Goal: Information Seeking & Learning: Understand process/instructions

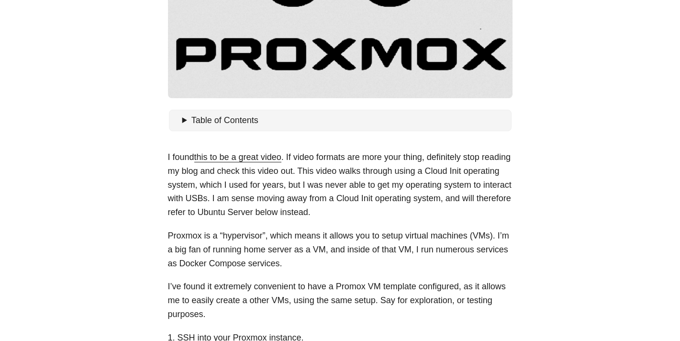
scroll to position [283, 0]
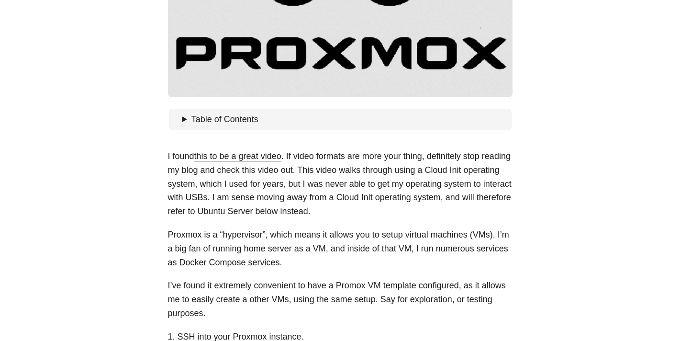
click at [317, 154] on p "I found this to be a great video . If video formats are more your thing, defini…" at bounding box center [340, 183] width 344 height 69
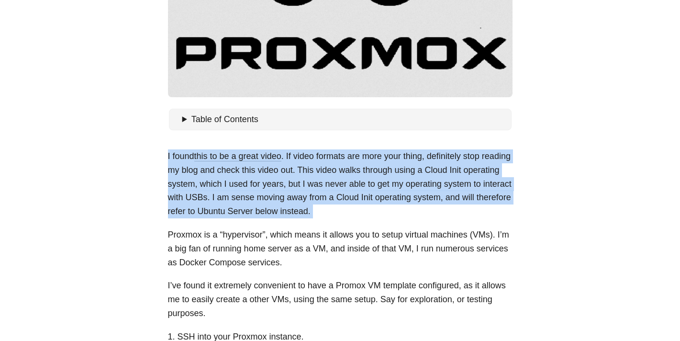
click at [317, 154] on p "I found this to be a great video . If video formats are more your thing, defini…" at bounding box center [340, 183] width 344 height 69
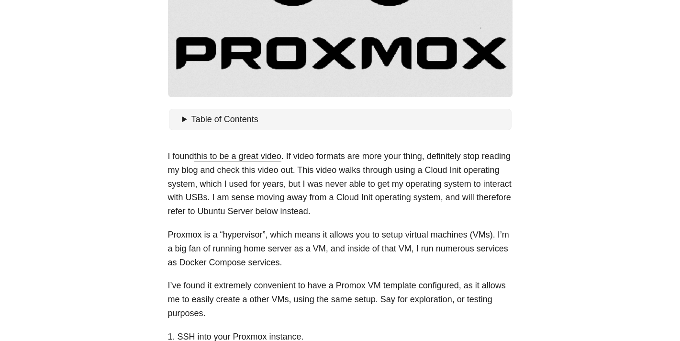
click at [317, 154] on p "I found this to be a great video . If video formats are more your thing, defini…" at bounding box center [340, 183] width 344 height 69
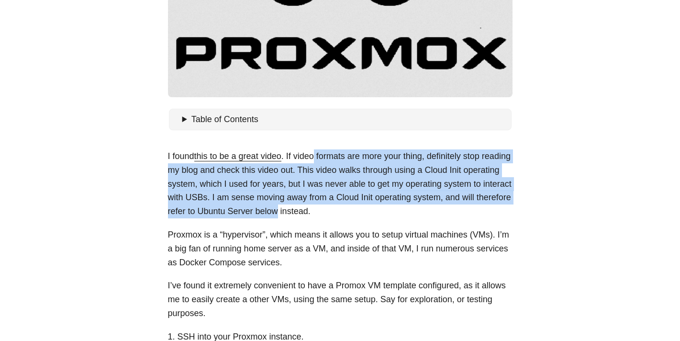
drag, startPoint x: 317, startPoint y: 154, endPoint x: 321, endPoint y: 211, distance: 57.5
click at [321, 211] on p "I found this to be a great video . If video formats are more your thing, defini…" at bounding box center [340, 183] width 344 height 69
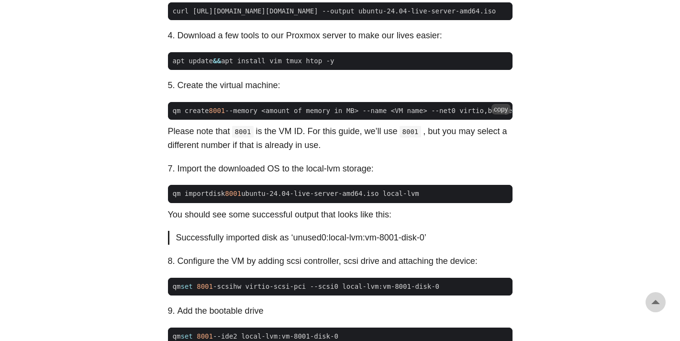
scroll to position [702, 0]
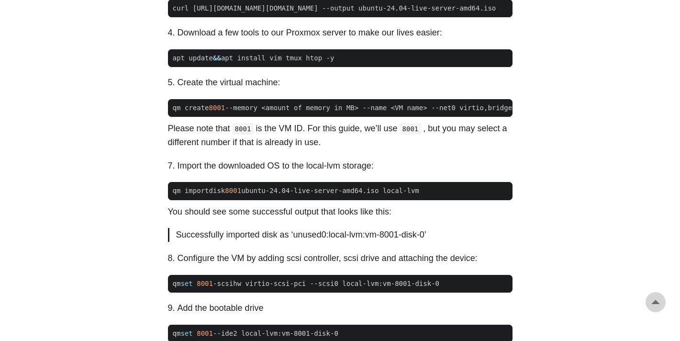
click at [311, 173] on li "Import the downloaded OS to the local-lvm storage:" at bounding box center [345, 166] width 335 height 14
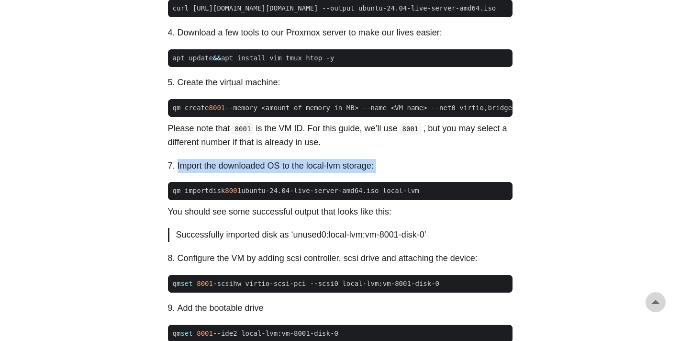
click at [311, 173] on li "Import the downloaded OS to the local-lvm storage:" at bounding box center [345, 166] width 335 height 14
click at [307, 173] on li "Import the downloaded OS to the local-lvm storage:" at bounding box center [345, 166] width 335 height 14
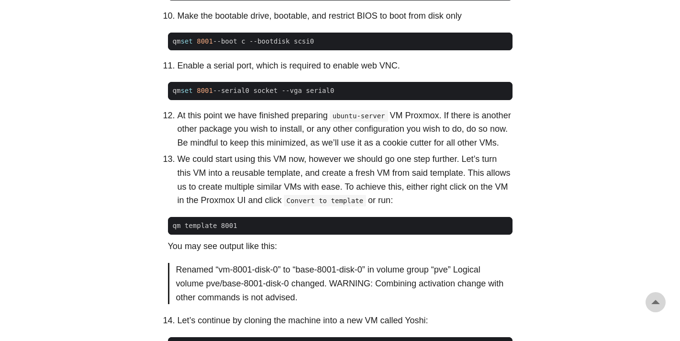
scroll to position [1042, 0]
